Goal: Find specific page/section: Find specific page/section

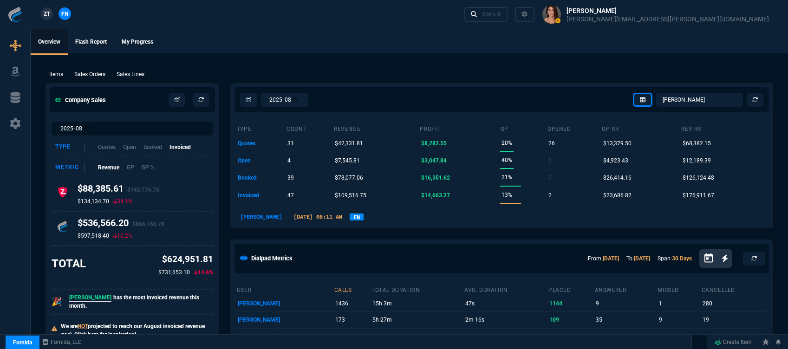
select select "12: [PERSON_NAME]"
click at [501, 15] on div "Ctrl + K" at bounding box center [492, 14] width 19 height 7
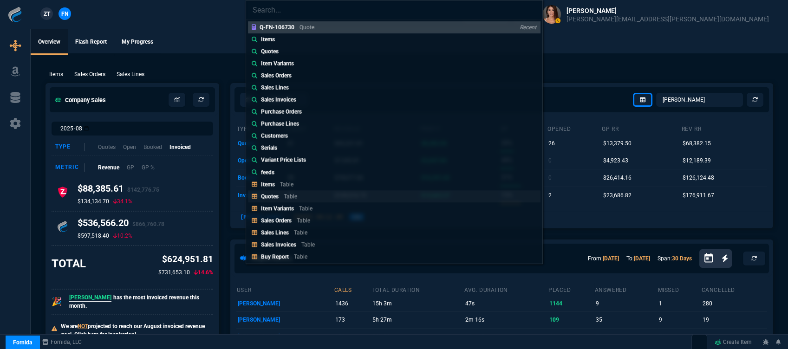
click at [290, 194] on p "Table" at bounding box center [290, 196] width 13 height 7
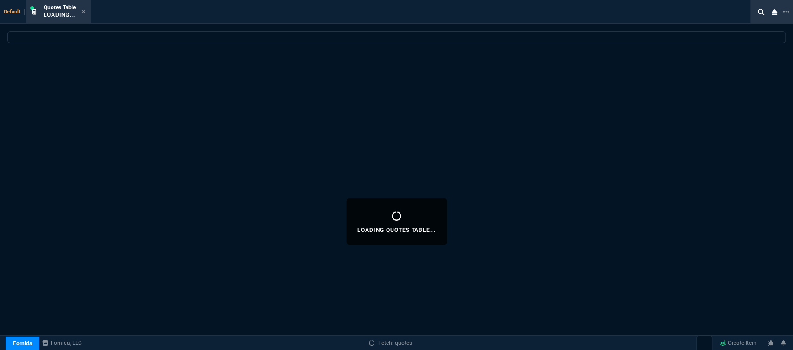
select select
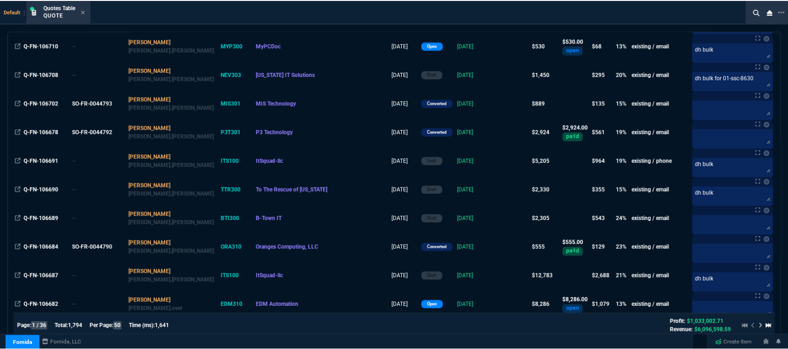
scroll to position [464, 0]
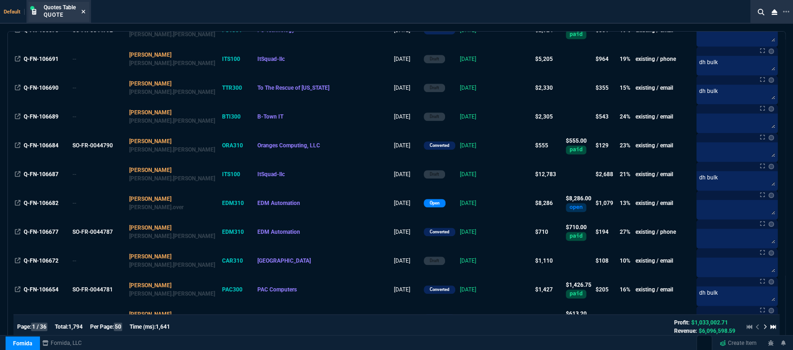
click at [84, 11] on icon at bounding box center [83, 12] width 4 height 6
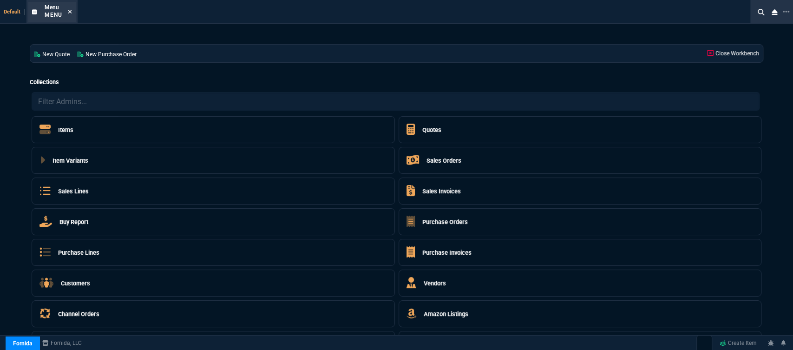
click at [70, 12] on icon at bounding box center [70, 12] width 4 height 4
